Goal: Task Accomplishment & Management: Use online tool/utility

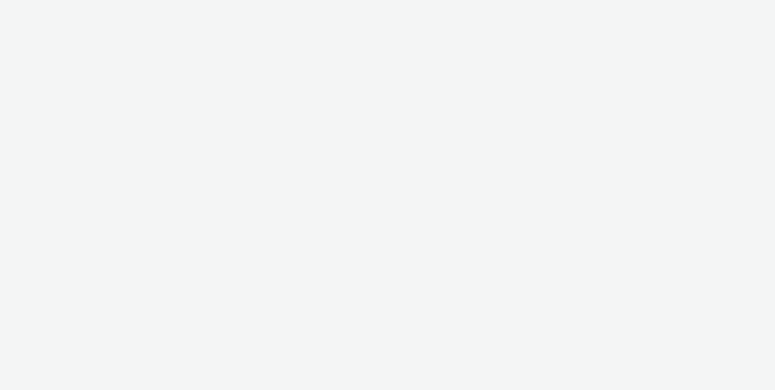
select select "a3b4fd3b-57b2-41be-86d8-3aa812b5bd0d"
select select "ad61ac31-c043-444a-a9a6-38829a17ea82"
select select "ac009755-aa48-4799-8050-7a339a378eb8"
select select "79162ed7-0017-4339-93b0-3399b708648f"
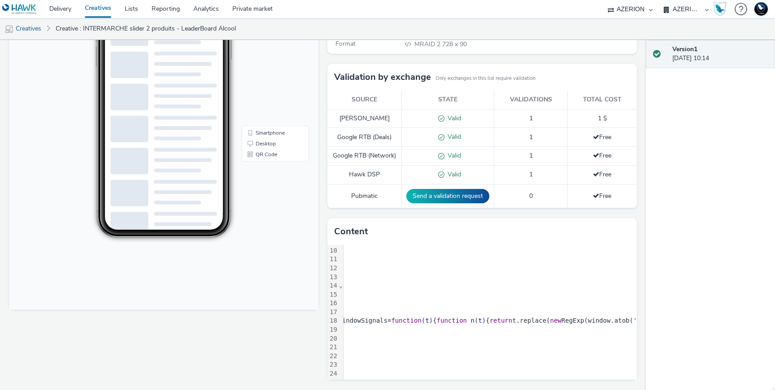
scroll to position [87, 1828]
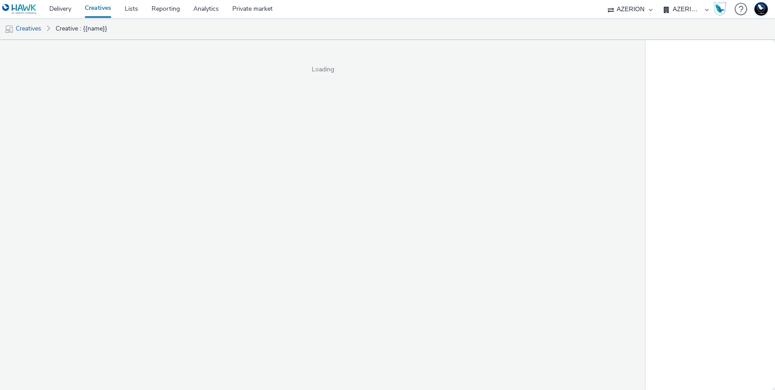
select select "ac009755-aa48-4799-8050-7a339a378eb8"
select select "79162ed7-0017-4339-93b0-3399b708648f"
